Goal: Navigation & Orientation: Find specific page/section

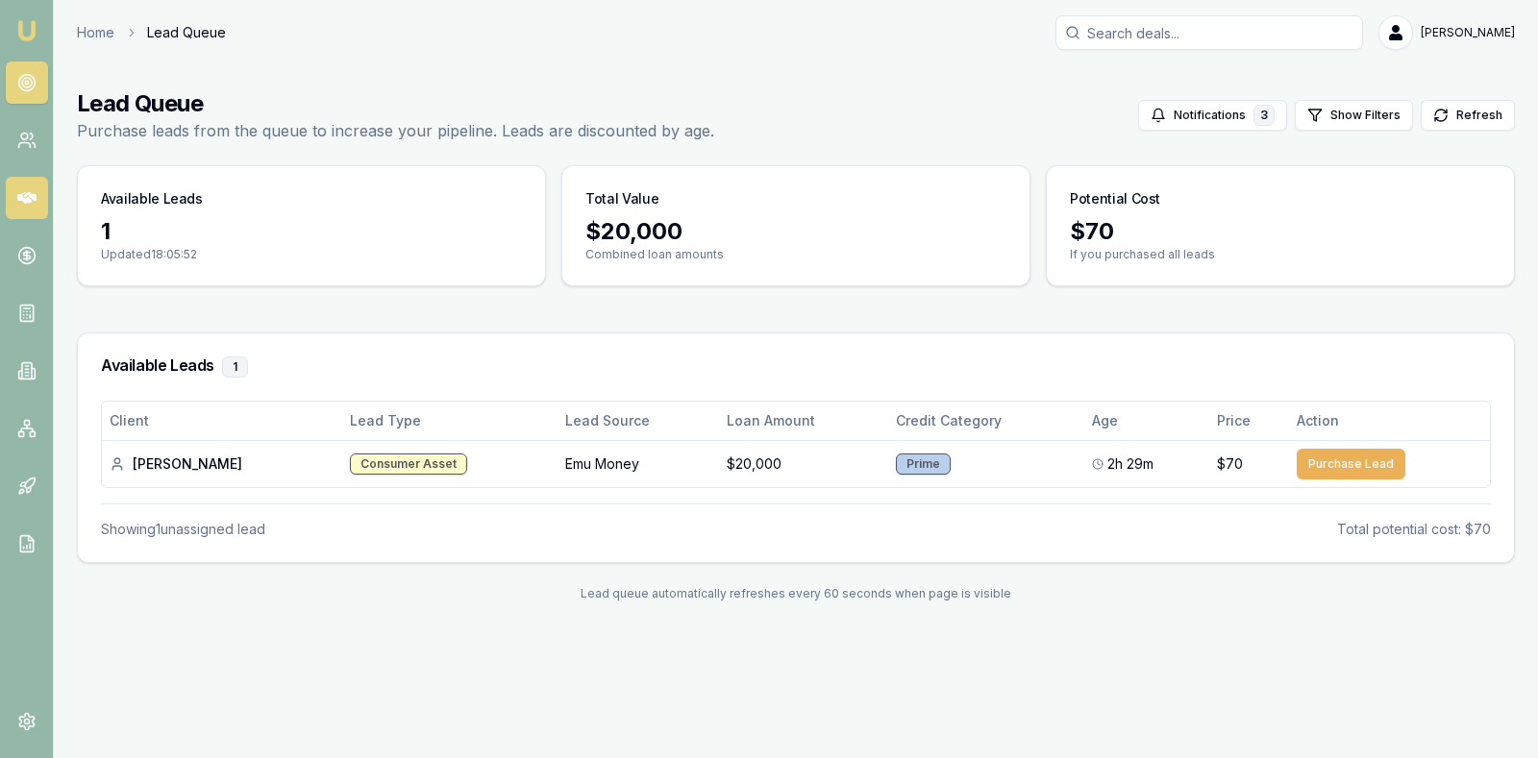
click at [37, 201] on link at bounding box center [27, 198] width 42 height 42
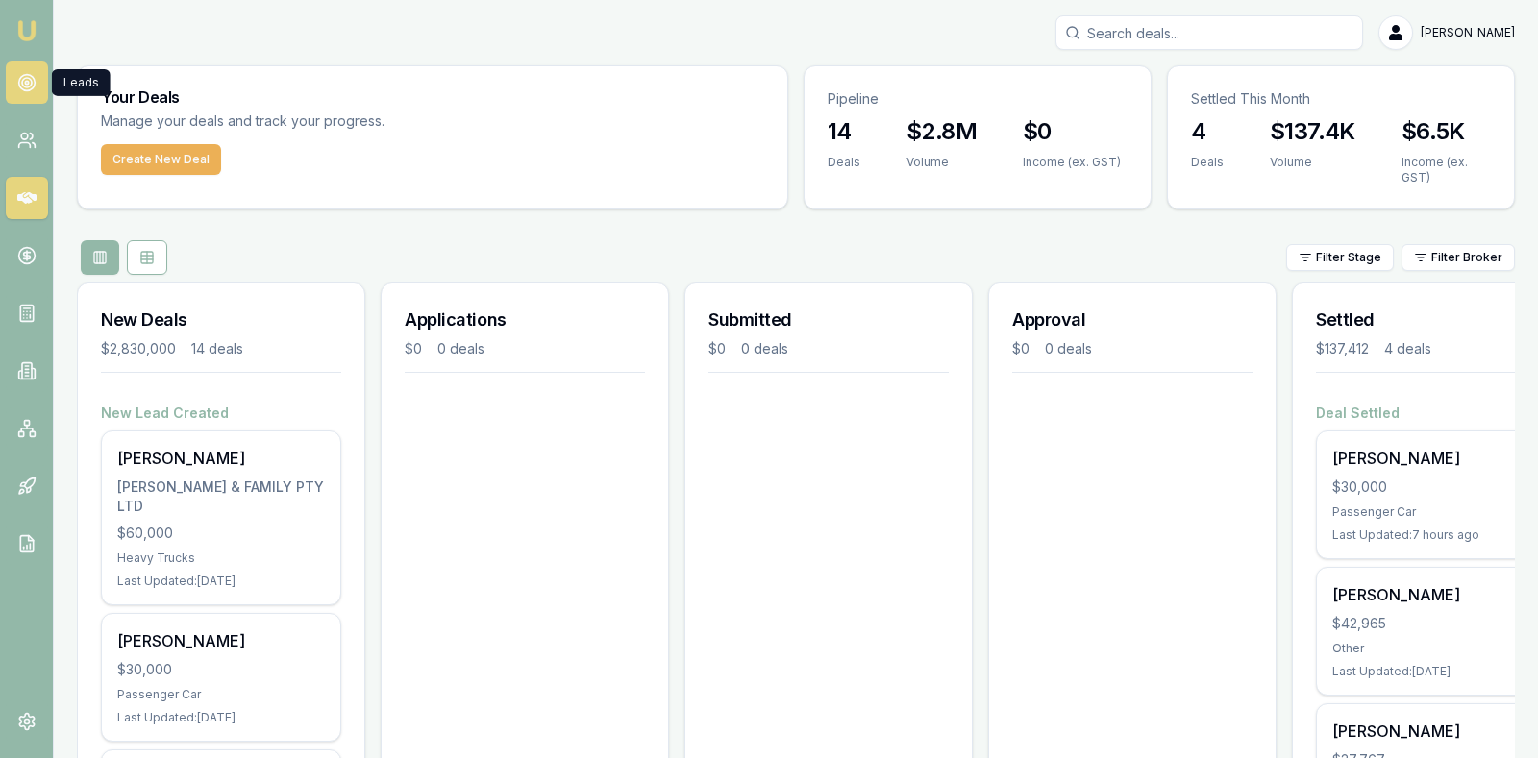
click at [26, 70] on link at bounding box center [27, 83] width 42 height 42
